Goal: Find specific page/section: Find specific page/section

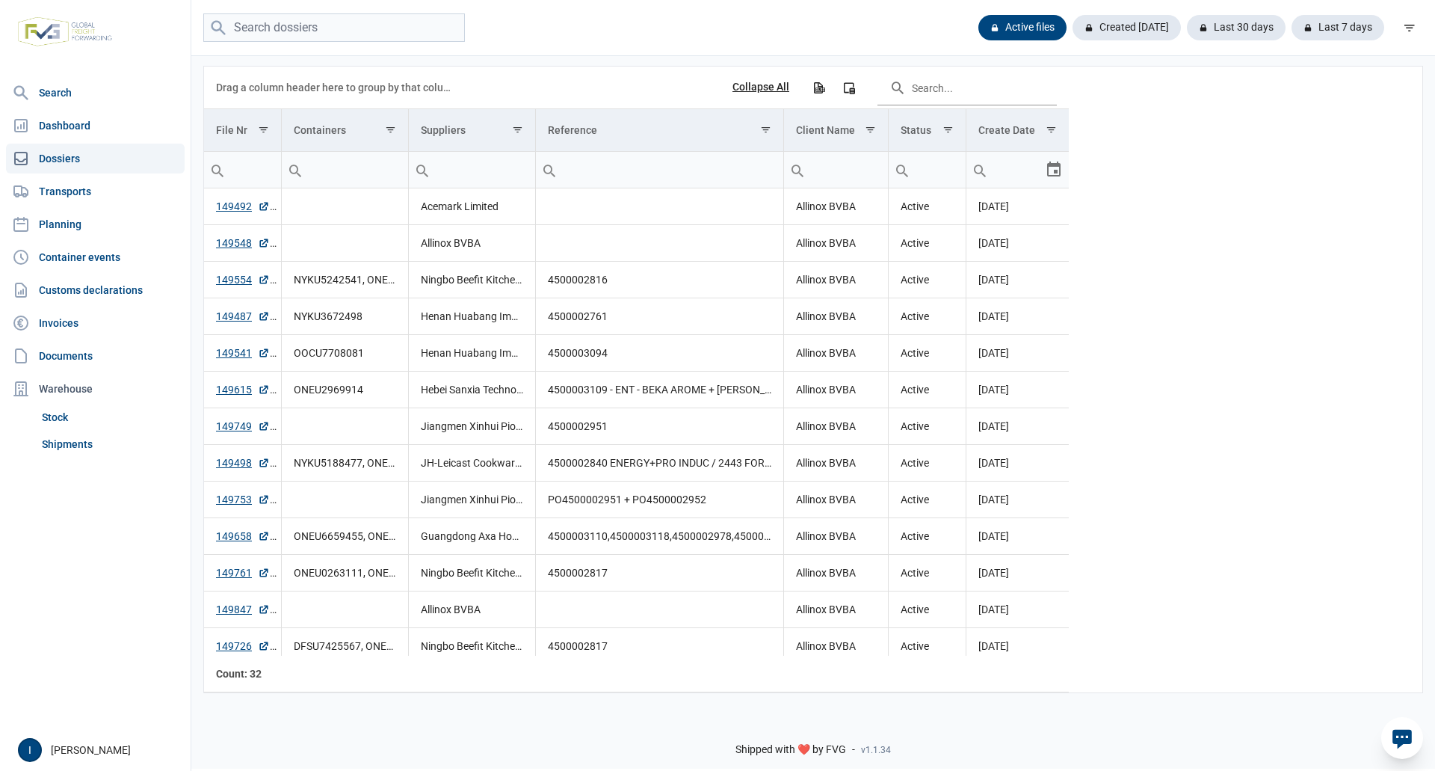
click at [71, 158] on link "Dossiers" at bounding box center [95, 159] width 179 height 30
click at [291, 30] on input "search" at bounding box center [334, 27] width 262 height 29
type input "148867"
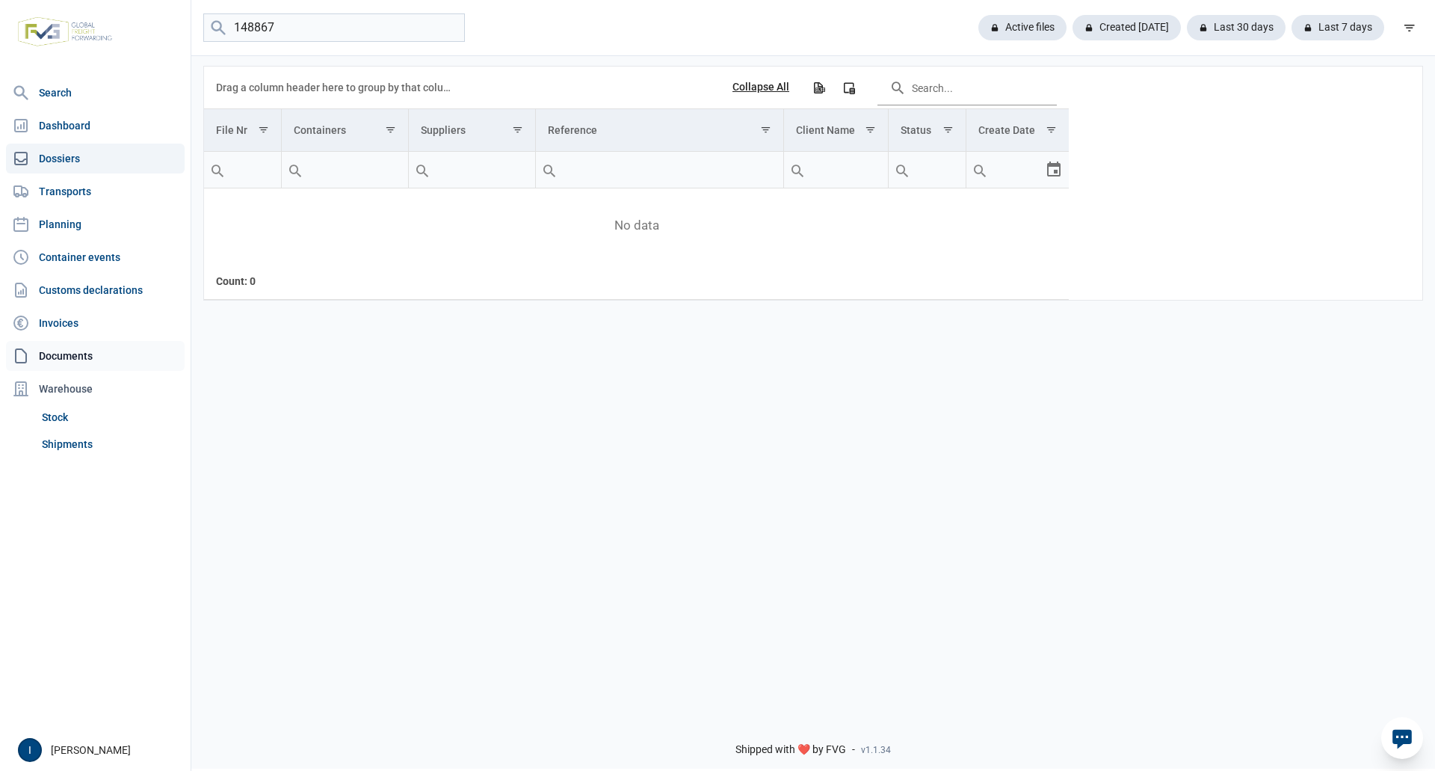
click at [68, 353] on link "Documents" at bounding box center [95, 356] width 179 height 30
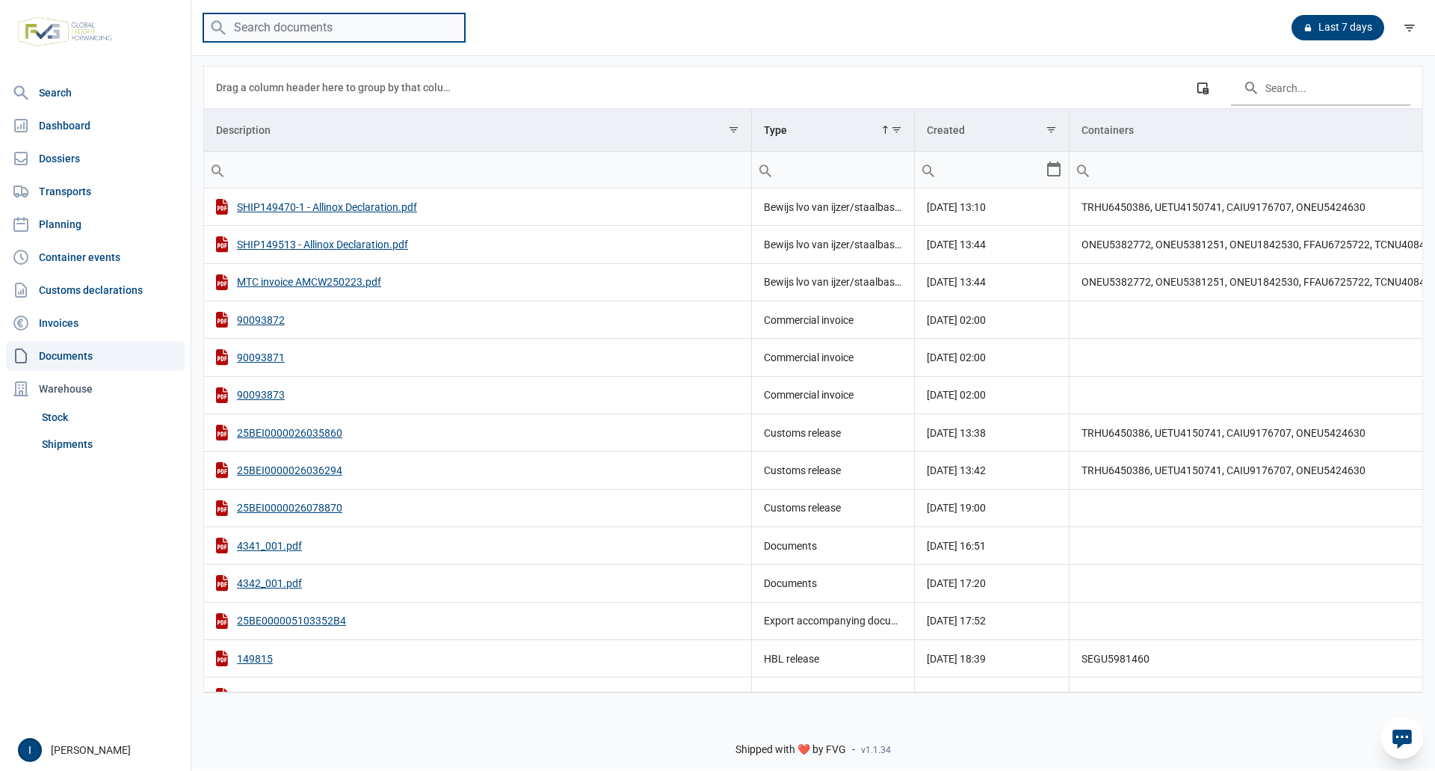
click at [280, 32] on input "search" at bounding box center [334, 27] width 262 height 29
type input "148867"
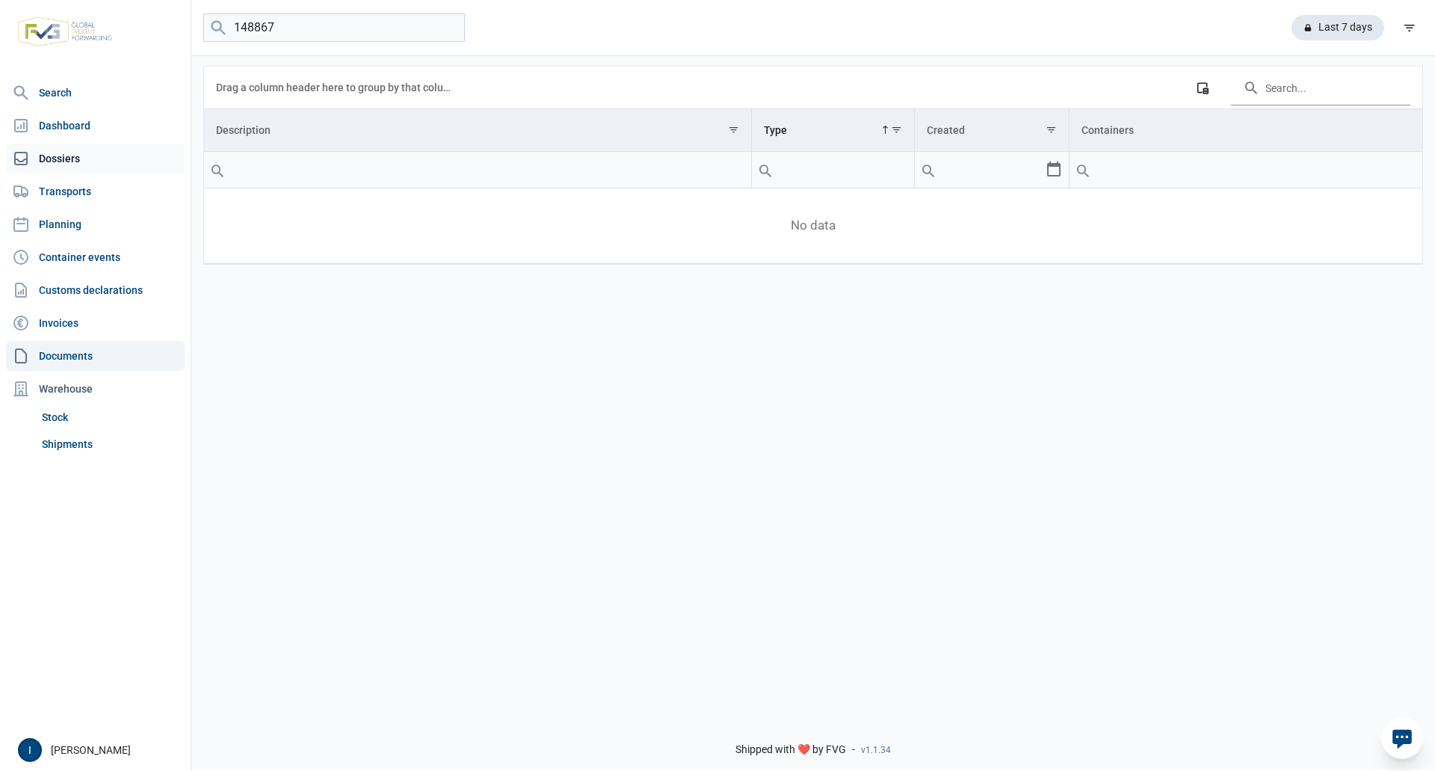
click at [70, 154] on link "Dossiers" at bounding box center [95, 159] width 179 height 30
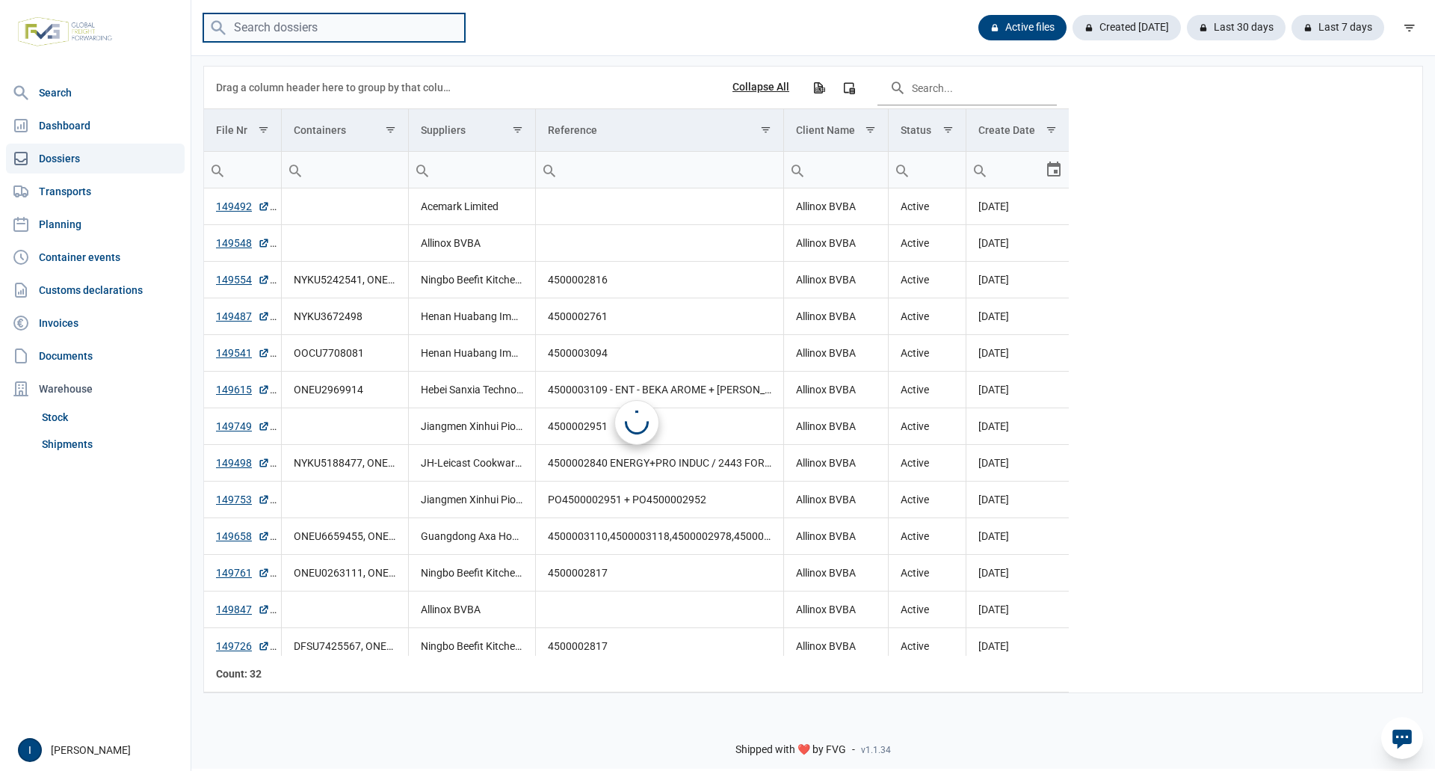
click at [278, 28] on input "search" at bounding box center [334, 27] width 262 height 29
paste input "MSDU4334618"
type input "MSDU4334618"
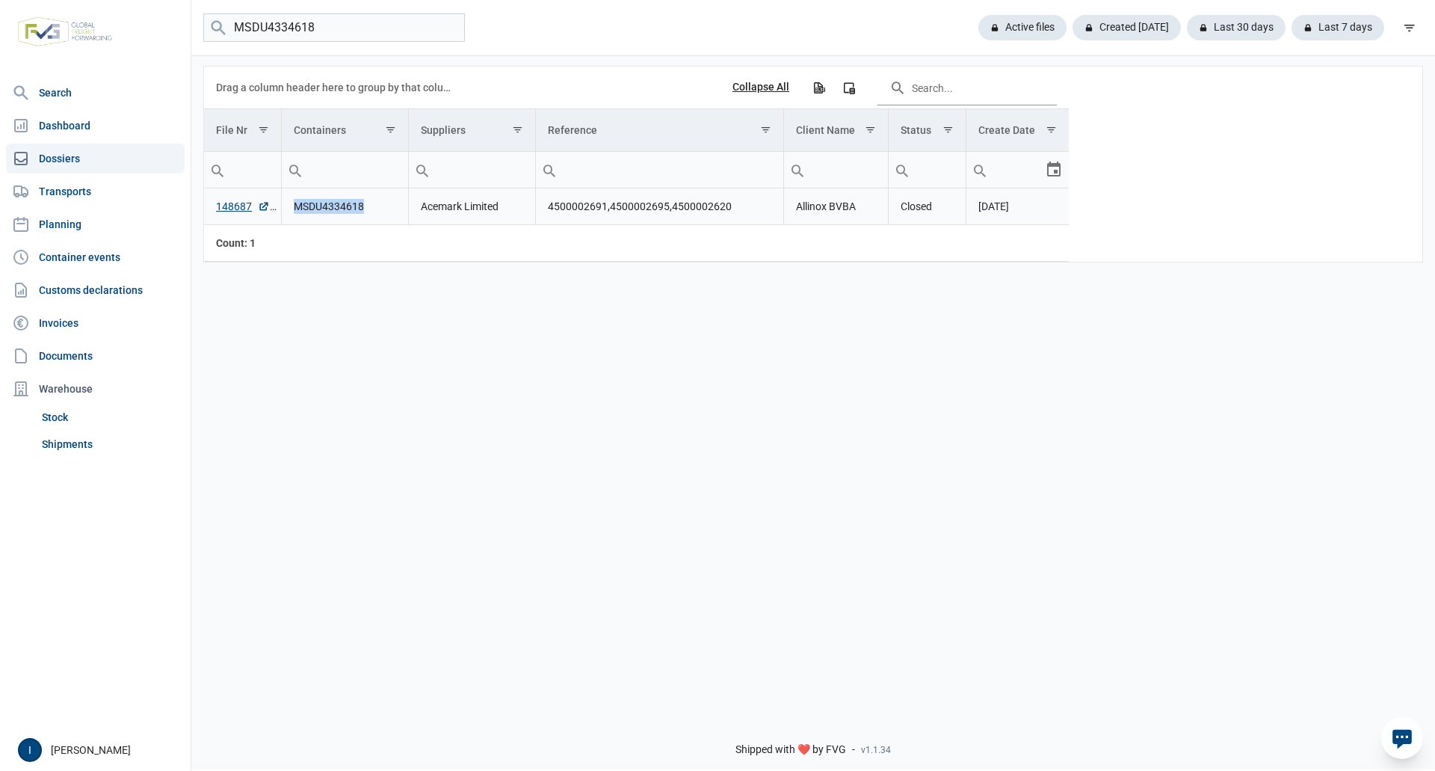
drag, startPoint x: 368, startPoint y: 206, endPoint x: 294, endPoint y: 208, distance: 74.0
click at [294, 208] on td "MSDU4334618" at bounding box center [345, 206] width 127 height 37
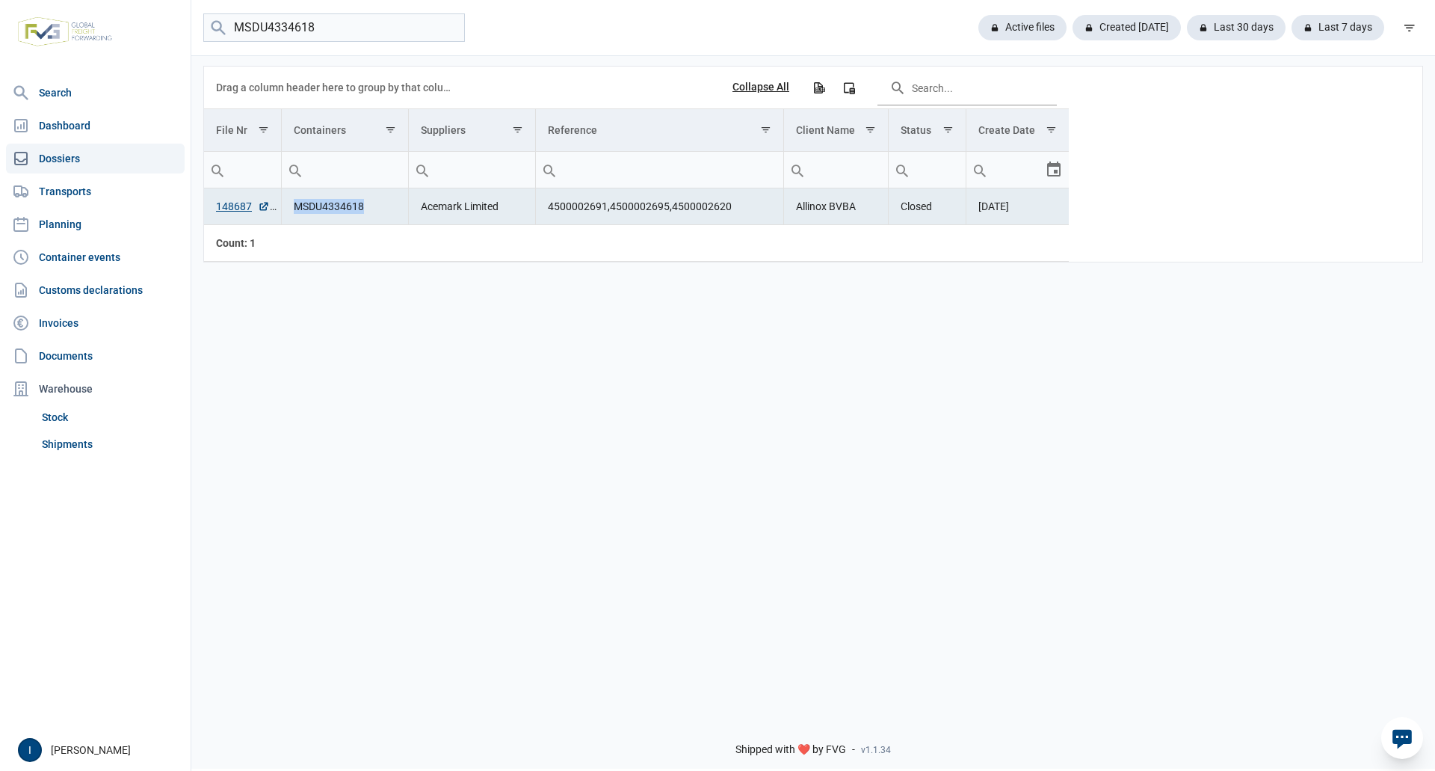
copy td "MSDU4334618"
click at [245, 205] on link "148687" at bounding box center [243, 206] width 54 height 15
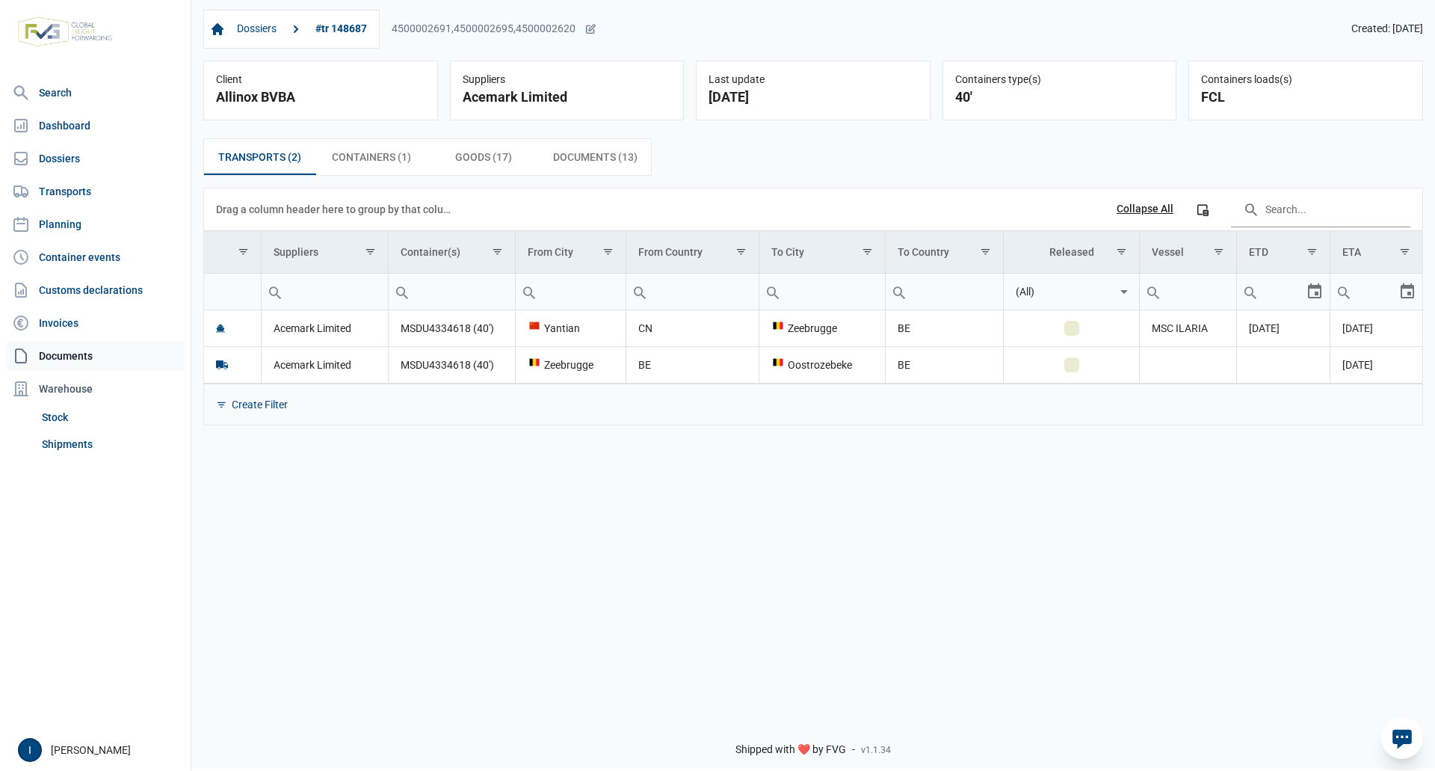
click at [73, 356] on link "Documents" at bounding box center [95, 356] width 179 height 30
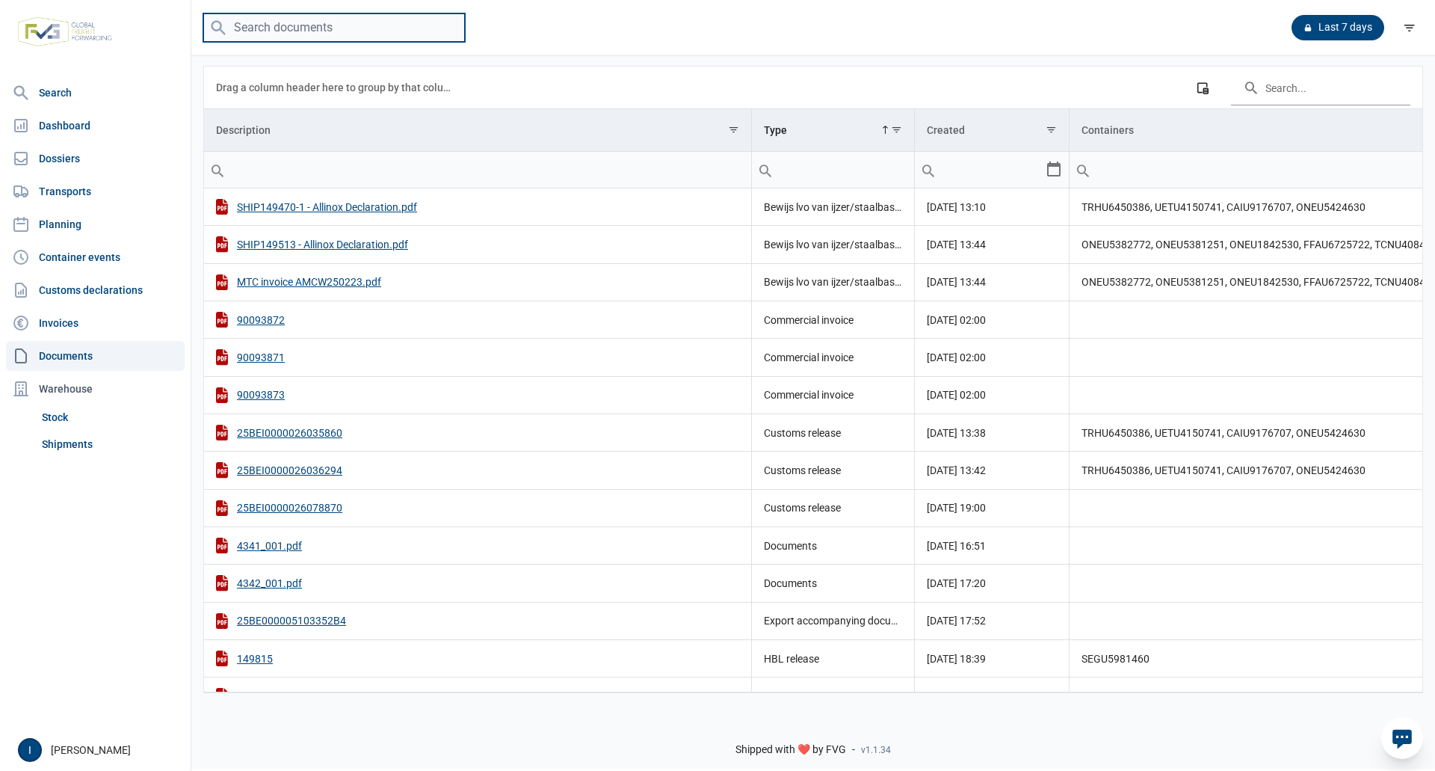
click at [277, 30] on input "search" at bounding box center [334, 27] width 262 height 29
type input "148687"
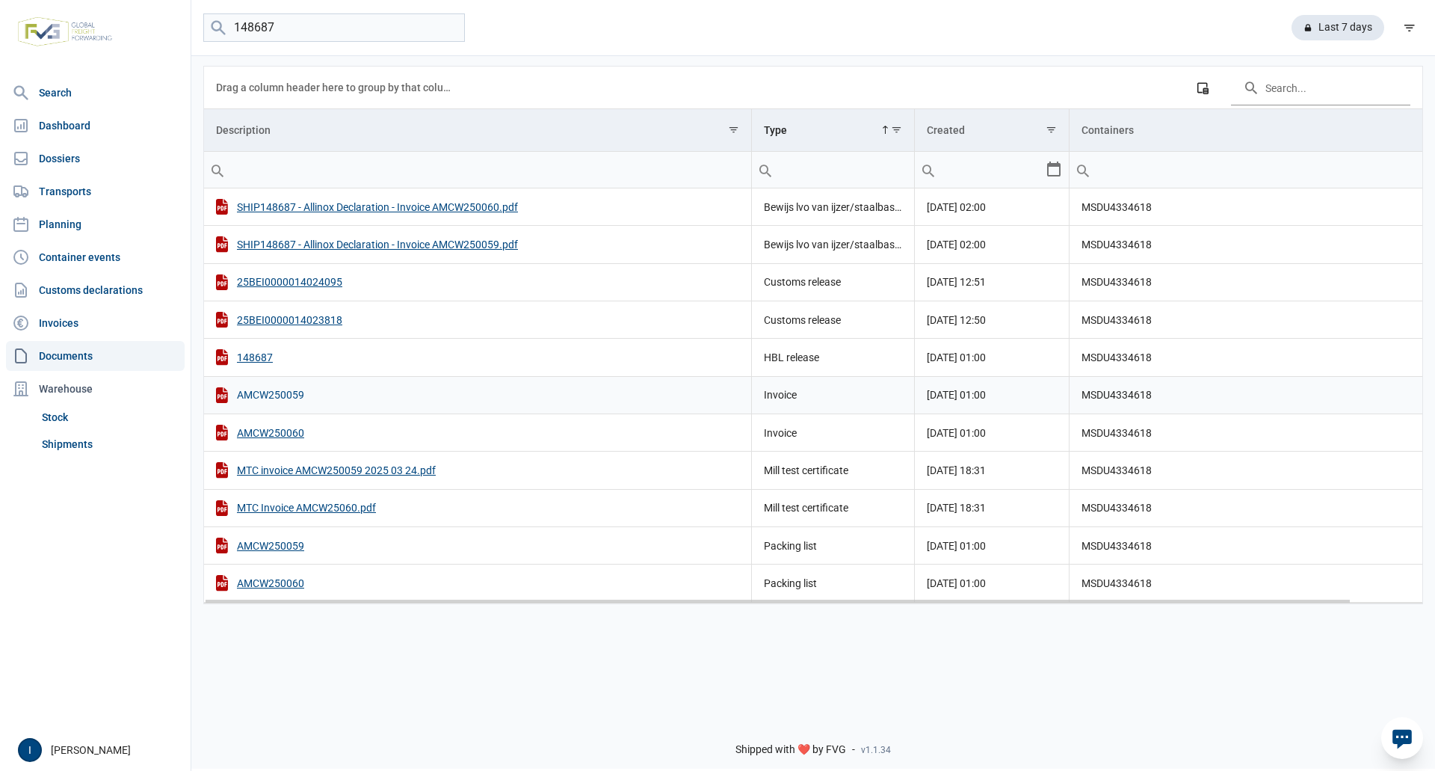
click at [282, 393] on div "AMCW250059" at bounding box center [477, 395] width 523 height 16
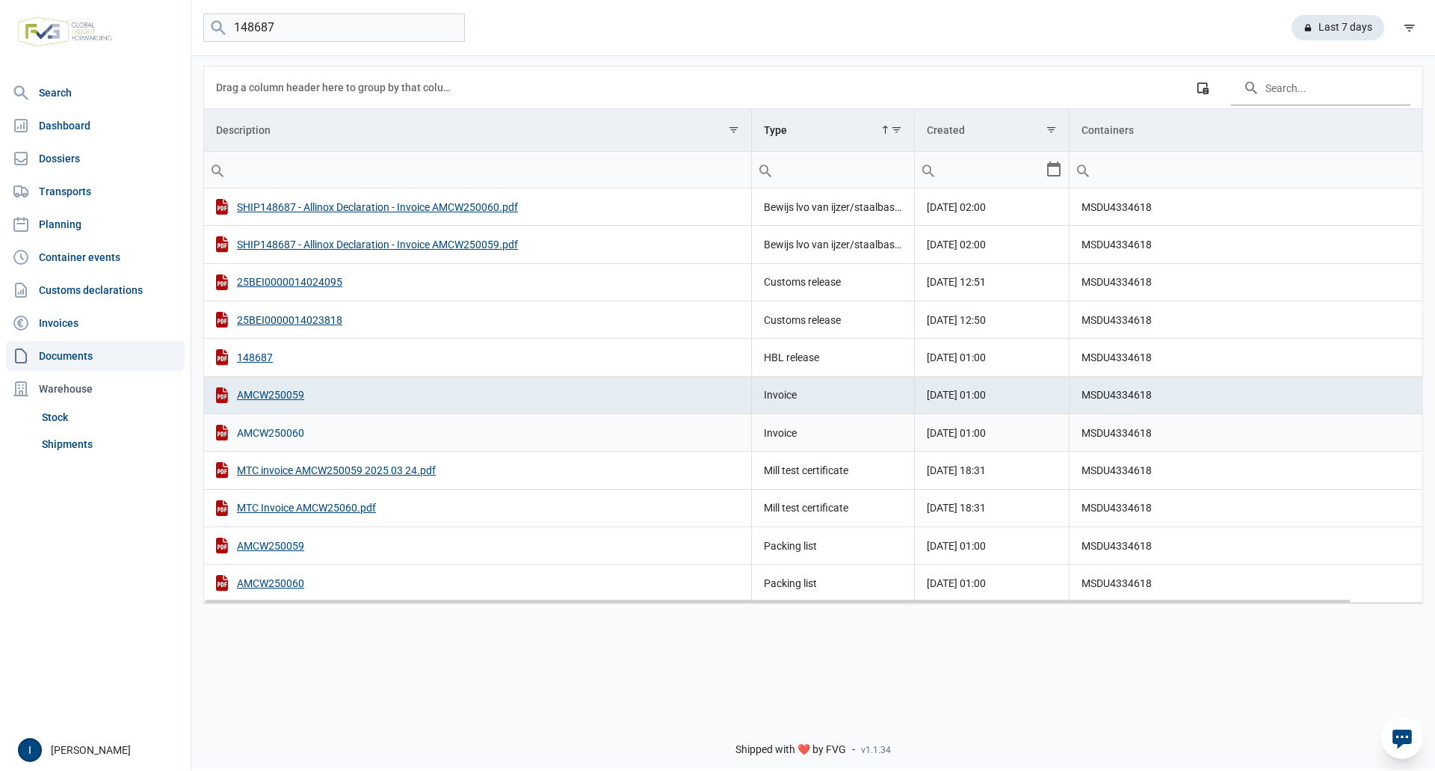
click at [298, 433] on div "AMCW250060" at bounding box center [477, 433] width 523 height 16
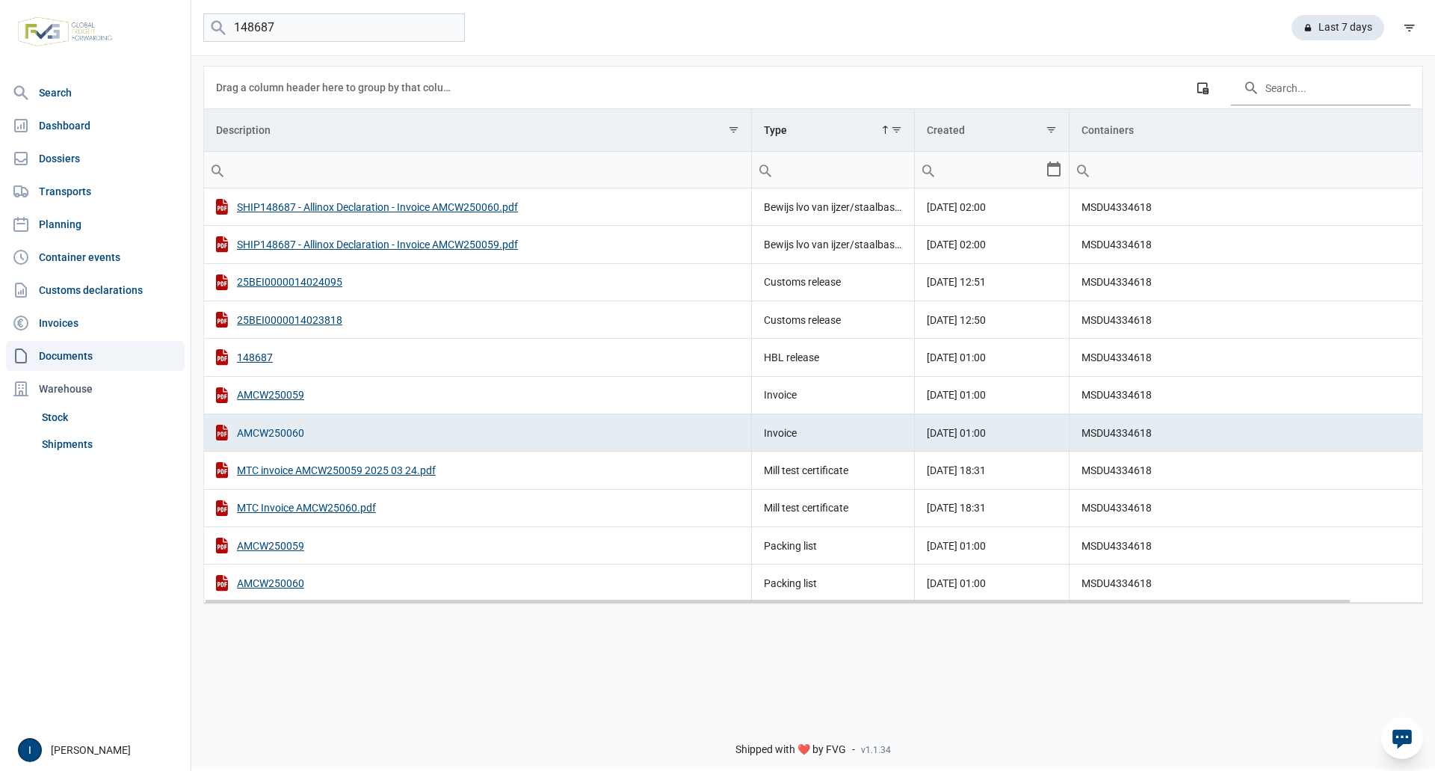
click at [292, 437] on div "AMCW250060" at bounding box center [477, 433] width 523 height 16
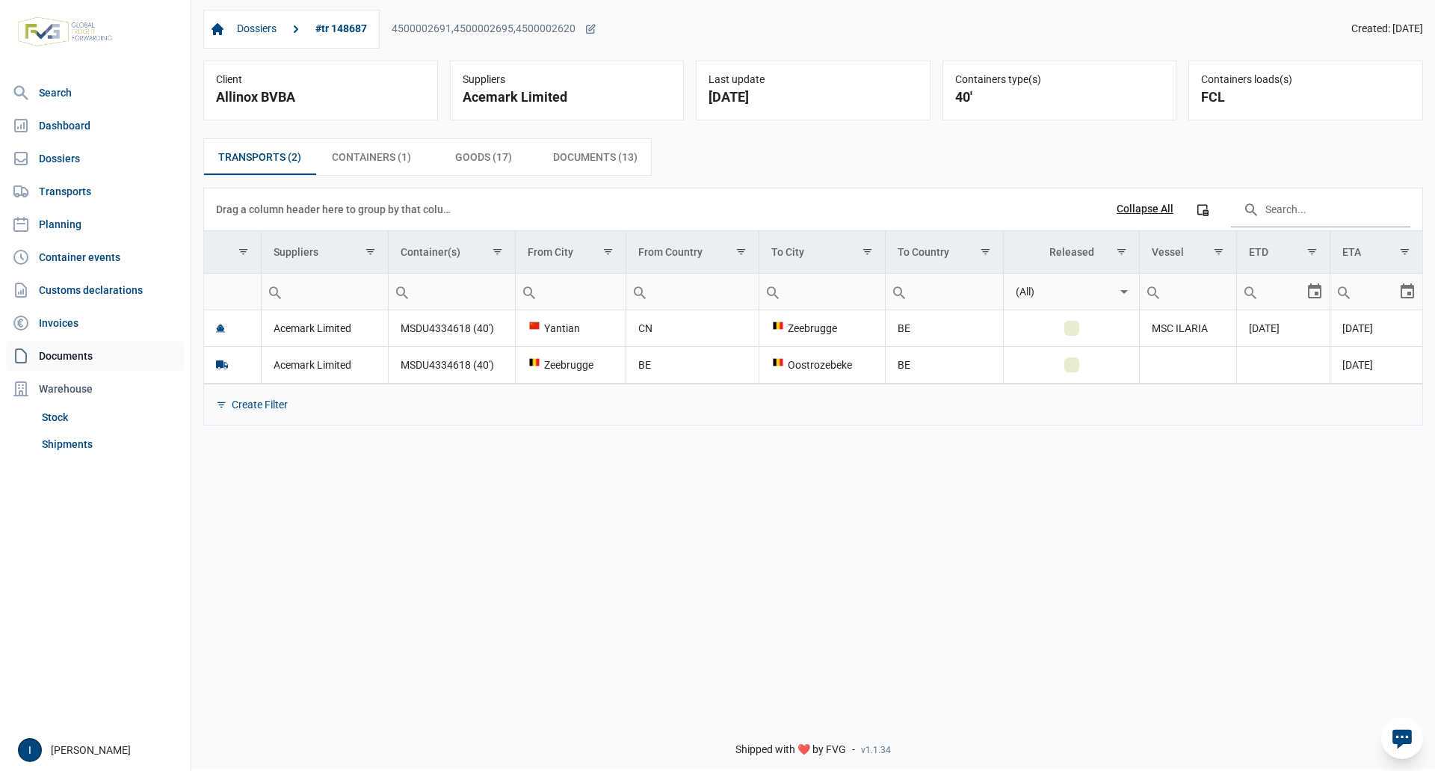
click at [73, 350] on link "Documents" at bounding box center [95, 356] width 179 height 30
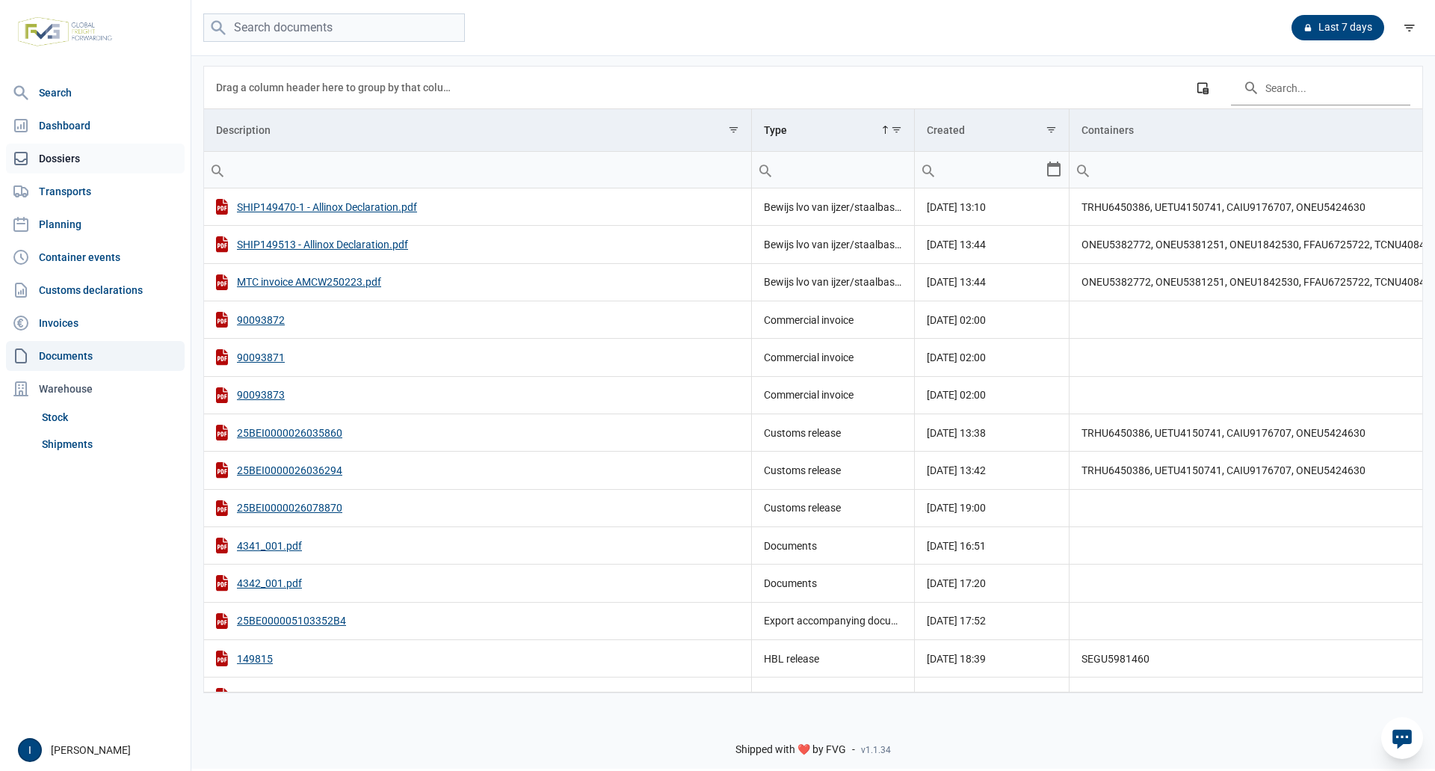
click at [69, 163] on link "Dossiers" at bounding box center [95, 159] width 179 height 30
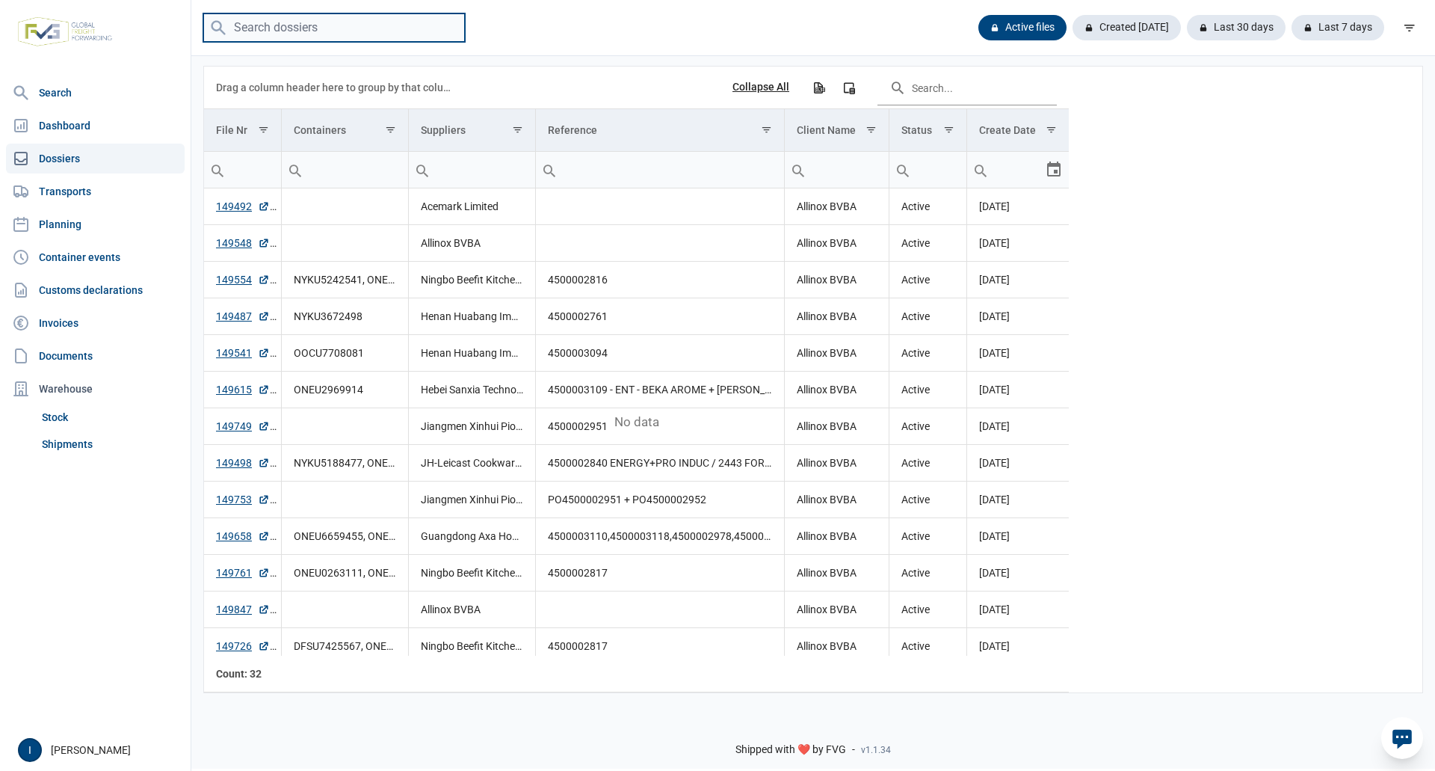
click at [280, 27] on input "search" at bounding box center [334, 27] width 262 height 29
type input "148687"
